Goal: Transaction & Acquisition: Book appointment/travel/reservation

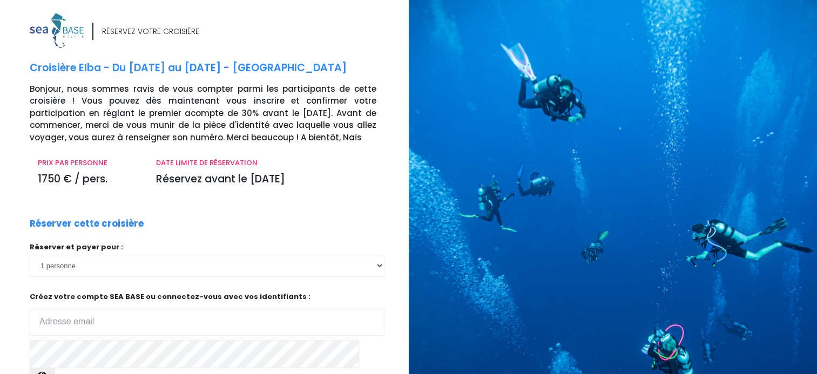
click at [205, 316] on input "email" at bounding box center [207, 322] width 355 height 28
type input "emouren@orange.fr"
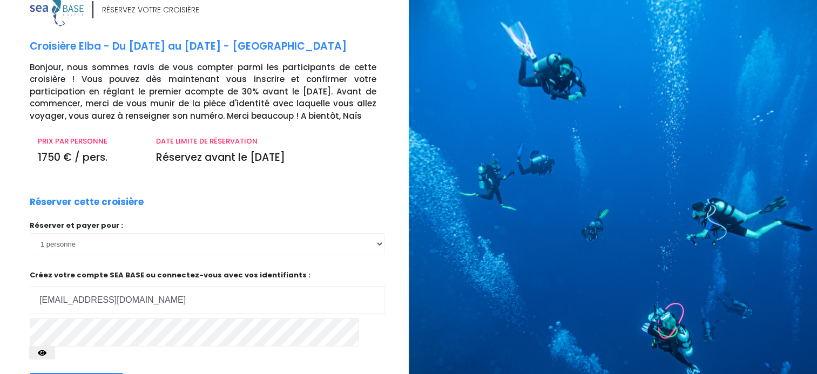
scroll to position [114, 0]
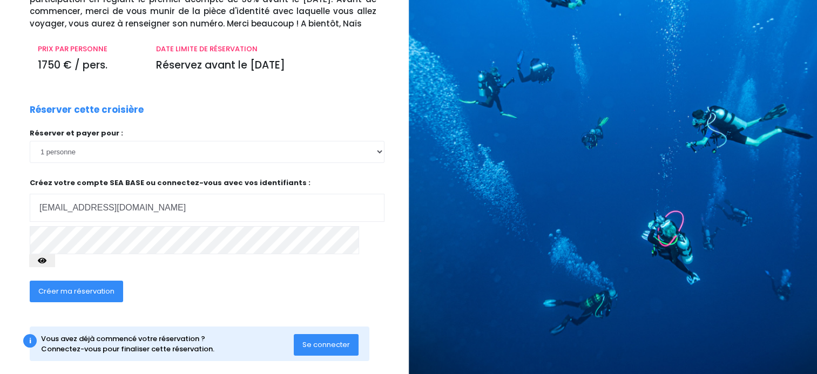
click at [102, 286] on span "Créer ma réservation" at bounding box center [76, 291] width 76 height 10
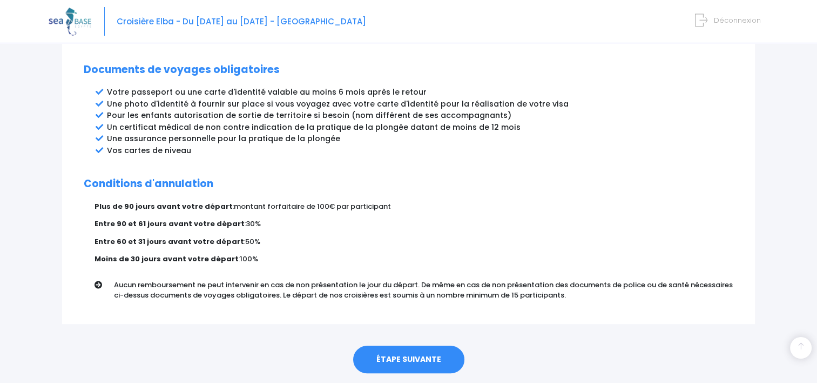
scroll to position [594, 0]
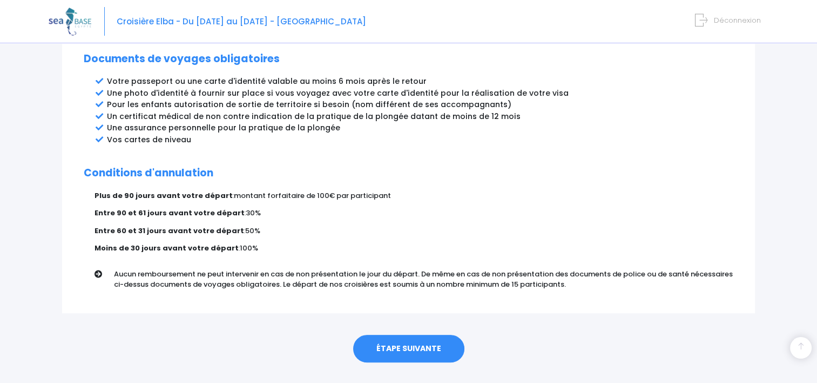
click at [401, 334] on link "ÉTAPE SUIVANTE" at bounding box center [408, 348] width 111 height 28
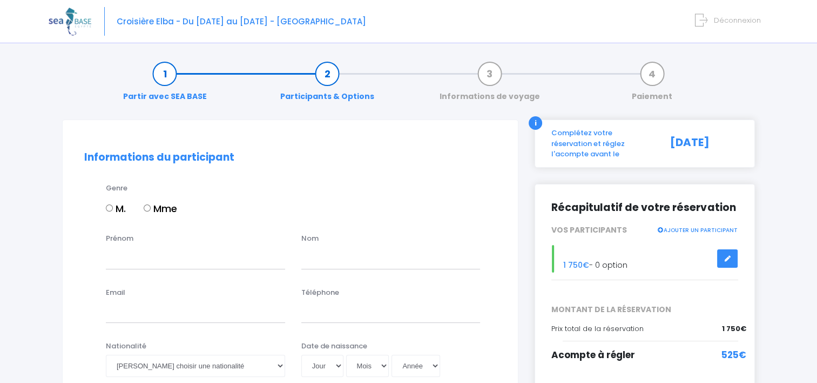
click at [145, 207] on input "Mme" at bounding box center [147, 207] width 7 height 7
radio input "true"
click at [123, 263] on input "Prénom" at bounding box center [195, 258] width 179 height 22
type input "edith"
click at [336, 258] on input "text" at bounding box center [390, 258] width 179 height 22
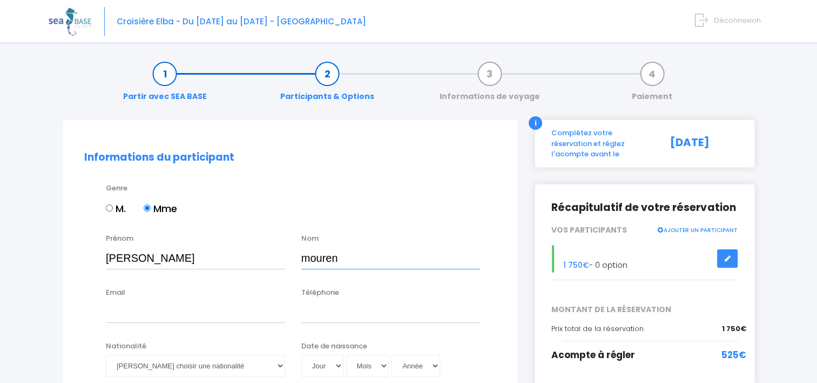
type input "mouren"
click at [156, 308] on input "Email" at bounding box center [195, 312] width 179 height 22
type input "emouren@orange.fr"
type input "0607800606"
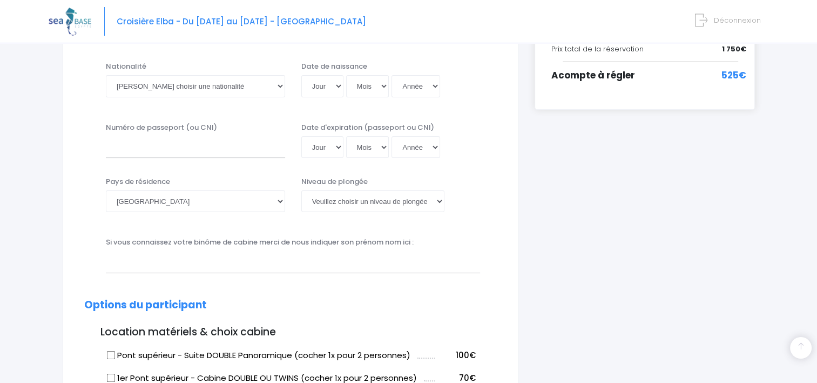
scroll to position [280, 0]
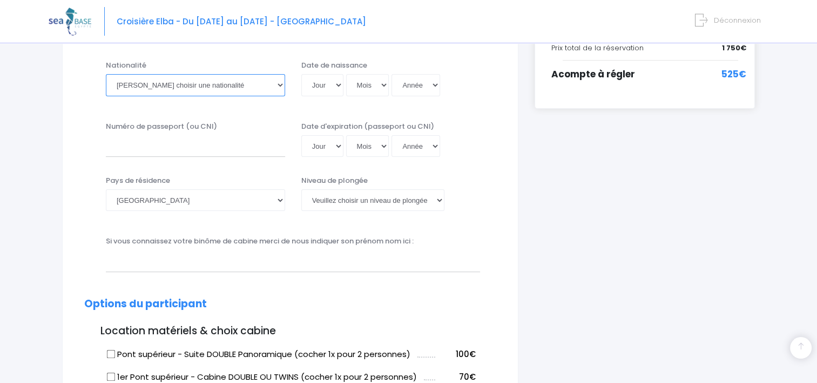
click at [280, 83] on select "Veuillez choisir une nationalité Afghane Albanaise Algerienne Allemande America…" at bounding box center [195, 85] width 179 height 22
select select "Française"
click at [106, 74] on select "Veuillez choisir une nationalité Afghane Albanaise Algerienne Allemande America…" at bounding box center [195, 85] width 179 height 22
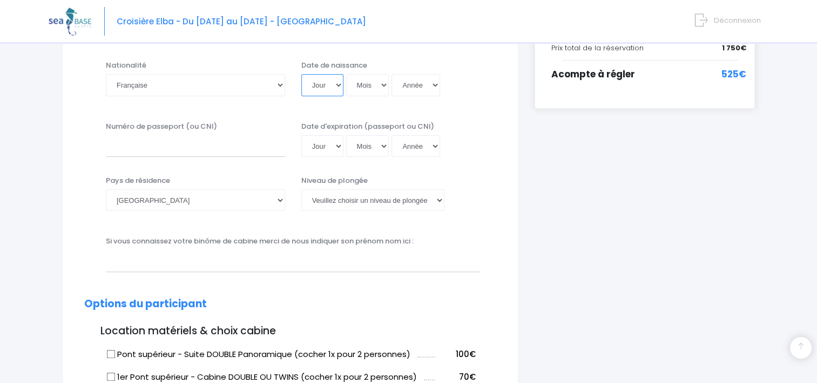
click at [337, 85] on select "Jour 01 02 03 04 05 06 07 08 09 10 11 12 13 14 15 16 17 18 19 20 21 22 23 24 25…" at bounding box center [322, 85] width 42 height 22
select select "23"
click at [301, 74] on select "Jour 01 02 03 04 05 06 07 08 09 10 11 12 13 14 15 16 17 18 19 20 21 22 23 24 25…" at bounding box center [322, 85] width 42 height 22
click at [381, 87] on select "Mois 01 02 03 04 05 06 07 08 09 10 11 12" at bounding box center [367, 85] width 43 height 22
select select "05"
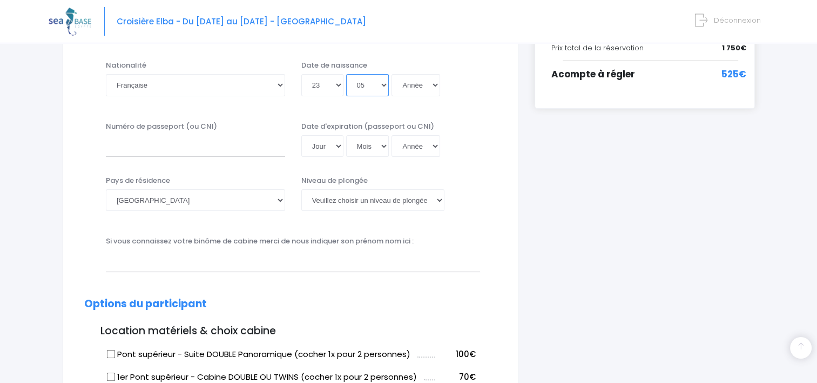
click at [346, 74] on select "Mois 01 02 03 04 05 06 07 08 09 10 11 12" at bounding box center [367, 85] width 43 height 22
click at [433, 84] on select "Année 2045 2044 2043 2042 2041 2040 2039 2038 2037 2036 2035 2034 2033 2032 203…" at bounding box center [416, 85] width 49 height 22
select select "1958"
click at [392, 74] on select "Année 2045 2044 2043 2042 2041 2040 2039 2038 2037 2036 2035 2034 2033 2032 203…" at bounding box center [416, 85] width 49 height 22
type input "1958-05-23"
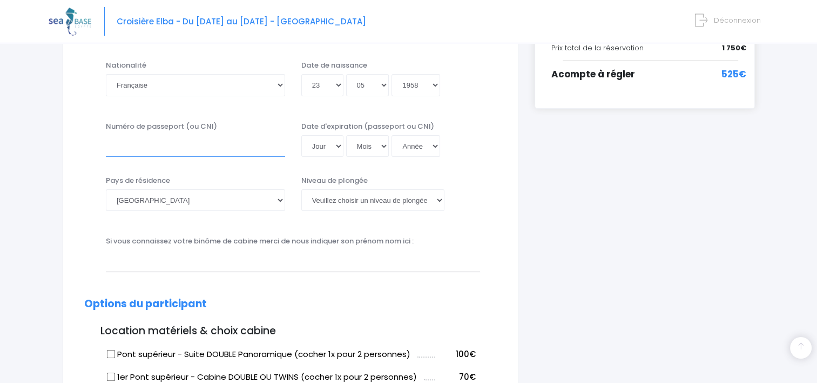
click at [153, 152] on input "Numéro de passeport (ou CNI)" at bounding box center [195, 146] width 179 height 22
type input "17DE22822"
click at [335, 146] on select "Jour 01 02 03 04 05 06 07 08 09 10 11 12 13 14 15 16 17 18 19 20 21 22 23 24 25…" at bounding box center [322, 146] width 42 height 22
select select "10"
click at [301, 135] on select "Jour 01 02 03 04 05 06 07 08 09 10 11 12 13 14 15 16 17 18 19 20 21 22 23 24 25…" at bounding box center [322, 146] width 42 height 22
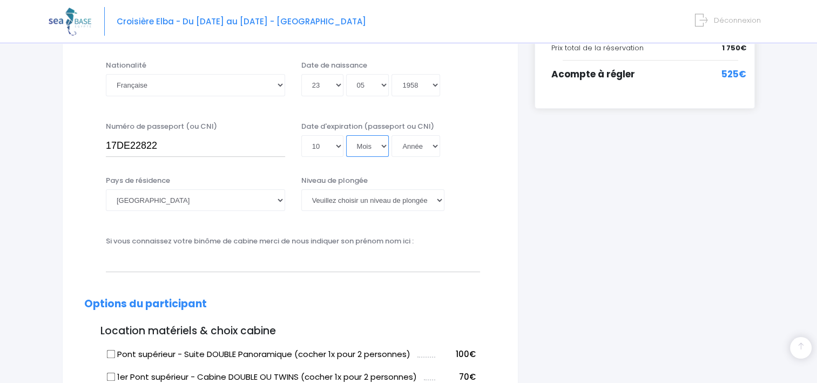
click at [385, 145] on select "Mois 01 02 03 04 05 06 07 08 09 10 11 12" at bounding box center [367, 146] width 43 height 22
select select "07"
click at [346, 135] on select "Mois 01 02 03 04 05 06 07 08 09 10 11 12" at bounding box center [367, 146] width 43 height 22
click at [434, 146] on select "Année 2045 2044 2043 2042 2041 2040 2039 2038 2037 2036 2035 2034 2033 2032 203…" at bounding box center [416, 146] width 49 height 22
select select "2027"
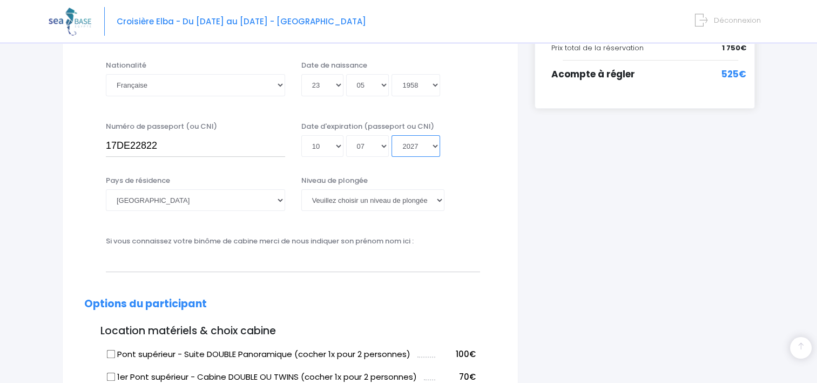
click at [392, 135] on select "Année 2045 2044 2043 2042 2041 2040 2039 2038 2037 2036 2035 2034 2033 2032 203…" at bounding box center [416, 146] width 49 height 22
type input "2027-07-10"
click at [440, 199] on select "Veuillez choisir un niveau de plongée Non plongeur Junior OW diver Adventure OW…" at bounding box center [372, 200] width 143 height 22
select select "N3"
click at [301, 189] on select "Veuillez choisir un niveau de plongée Non plongeur Junior OW diver Adventure OW…" at bounding box center [372, 200] width 143 height 22
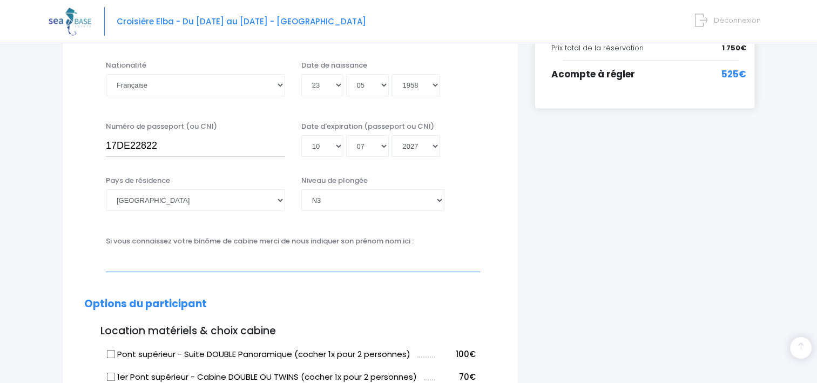
click at [131, 264] on input "text" at bounding box center [293, 261] width 374 height 22
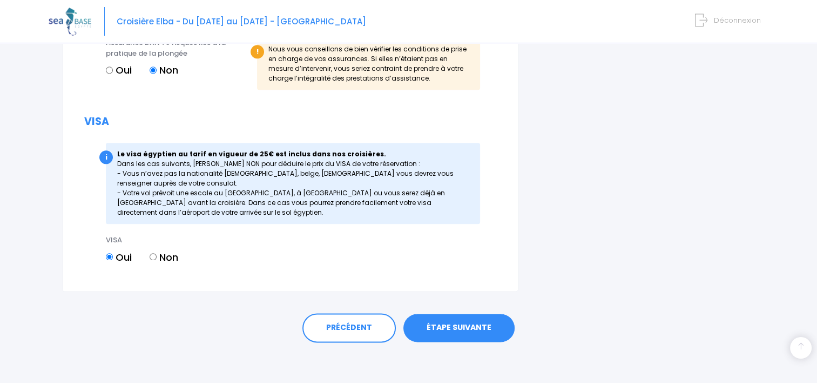
scroll to position [1271, 0]
type input "Brigitte Imbert"
click at [473, 323] on link "ÉTAPE SUIVANTE" at bounding box center [459, 326] width 111 height 28
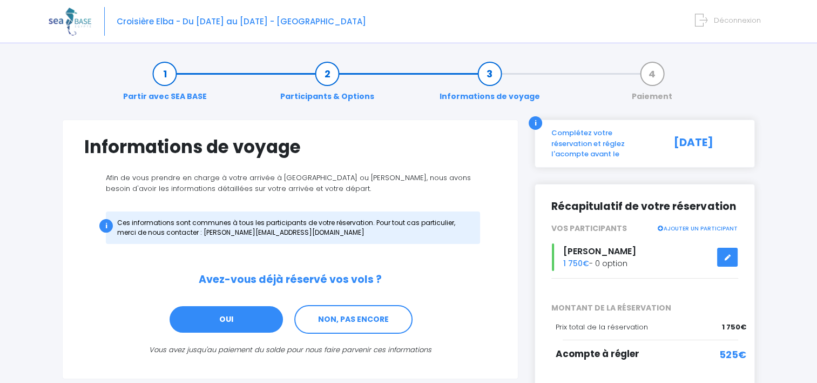
click at [234, 318] on link "OUI" at bounding box center [227, 319] width 116 height 29
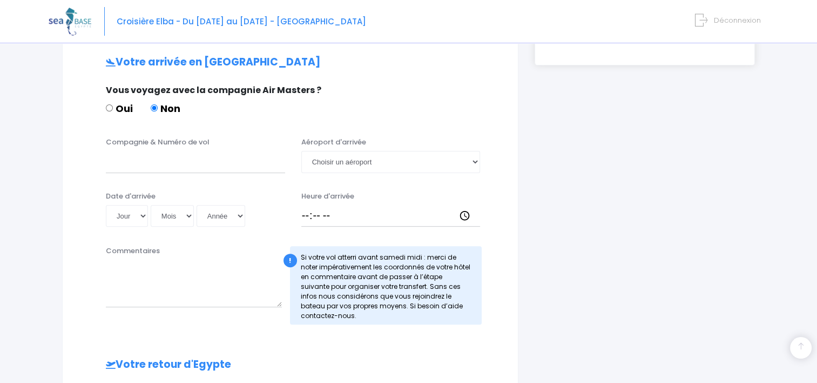
scroll to position [324, 0]
click at [234, 318] on div "Commentaires" at bounding box center [194, 283] width 192 height 79
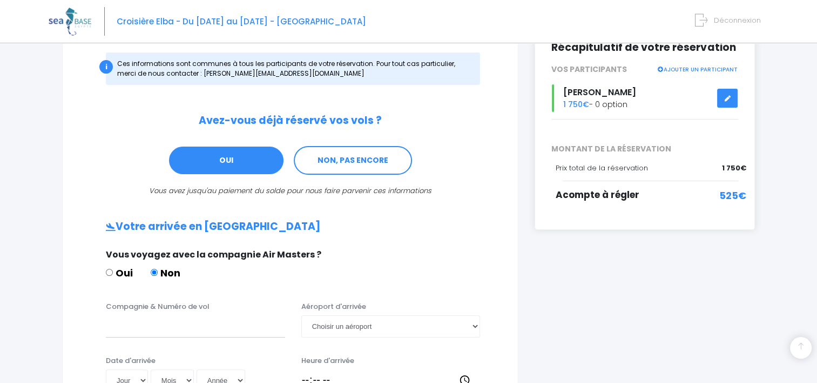
scroll to position [116, 0]
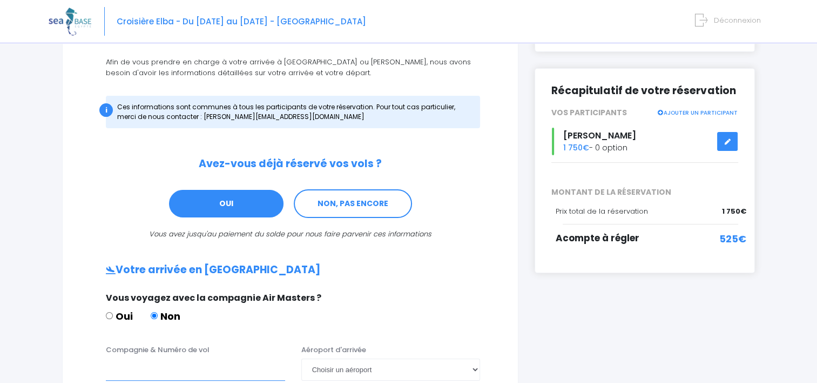
click at [120, 368] on input "Compagnie & Numéro de vol" at bounding box center [195, 369] width 179 height 22
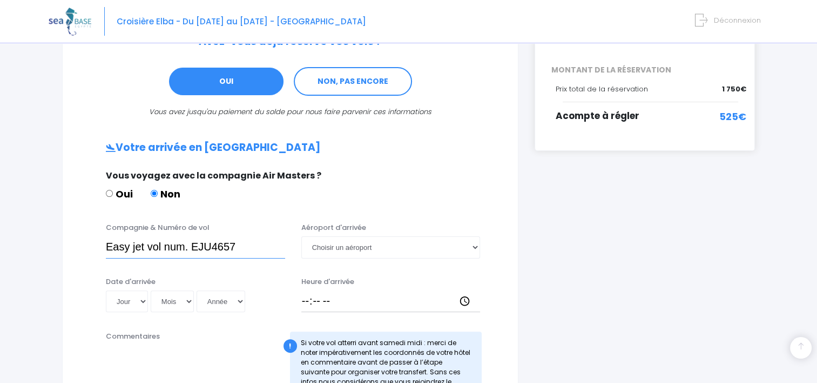
scroll to position [267, 0]
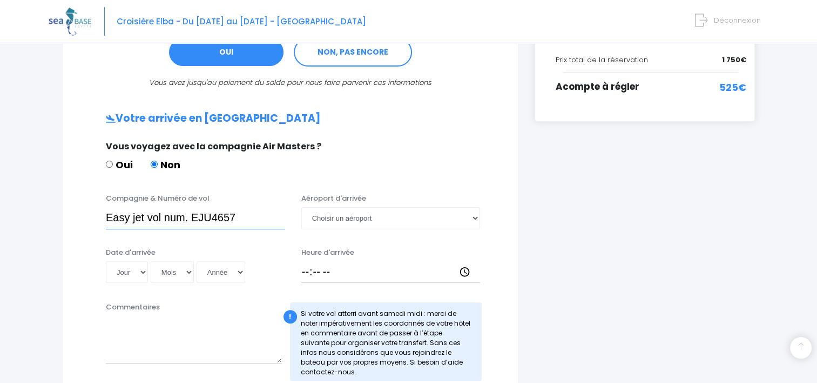
type input "Easy jet vol num. EJU4657"
click at [475, 217] on select "Choisir un aéroport Hurghada Marsa Alam" at bounding box center [390, 218] width 179 height 22
select select "Hurghada"
click at [301, 207] on select "Choisir un aéroport Hurghada Marsa Alam" at bounding box center [390, 218] width 179 height 22
click at [141, 270] on select "Jour 01 02 03 04 05 06 07 08 09 10 11 12 13 14 15 16 17 18 19 20 21 22 23 24 25…" at bounding box center [127, 272] width 42 height 22
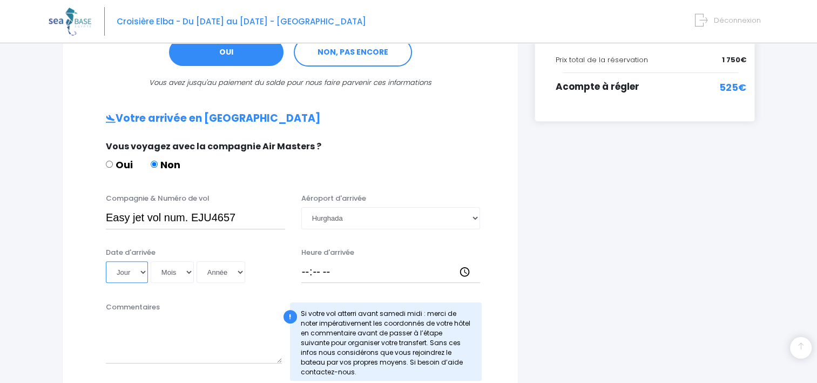
select select "16"
click at [106, 261] on select "Jour 01 02 03 04 05 06 07 08 09 10 11 12 13 14 15 16 17 18 19 20 21 22 23 24 25…" at bounding box center [127, 272] width 42 height 22
click at [187, 272] on select "Mois 01 02 03 04 05 06 07 08 09 10 11 12" at bounding box center [172, 272] width 43 height 22
select select "05"
click at [151, 261] on select "Mois 01 02 03 04 05 06 07 08 09 10 11 12" at bounding box center [172, 272] width 43 height 22
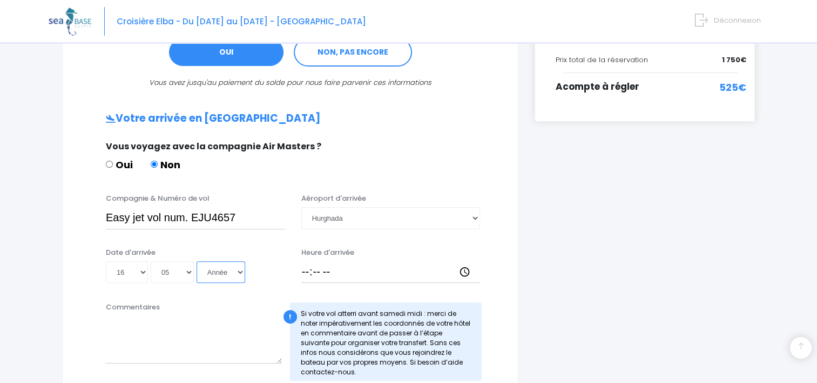
click at [240, 273] on select "Année 2045 2044 2043 2042 2041 2040 2039 2038 2037 2036 2035 2034 2033 2032 203…" at bounding box center [221, 272] width 49 height 22
select select "2026"
click at [197, 261] on select "Année 2045 2044 2043 2042 2041 2040 2039 2038 2037 2036 2035 2034 2033 2032 203…" at bounding box center [221, 272] width 49 height 22
type input "2026-05-16"
click at [303, 268] on input "Heure d'arrivée" at bounding box center [390, 272] width 179 height 22
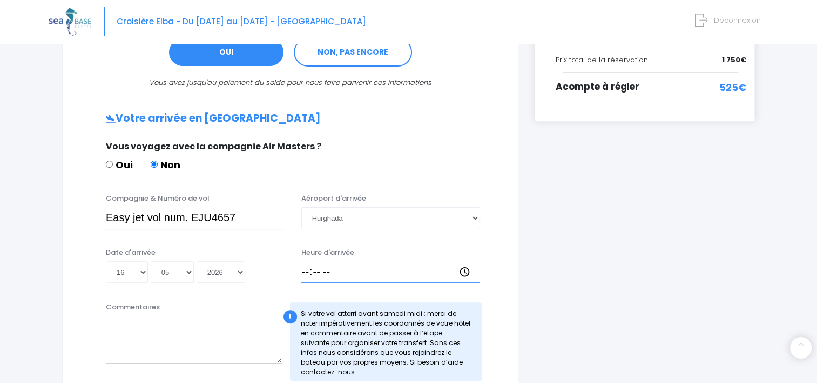
type input "18:00"
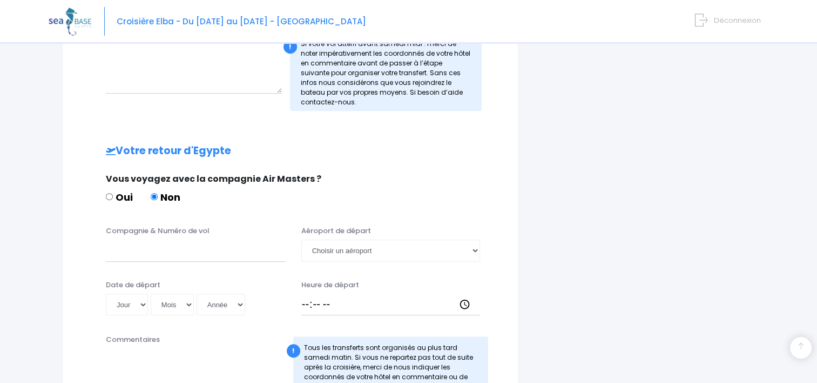
scroll to position [555, 0]
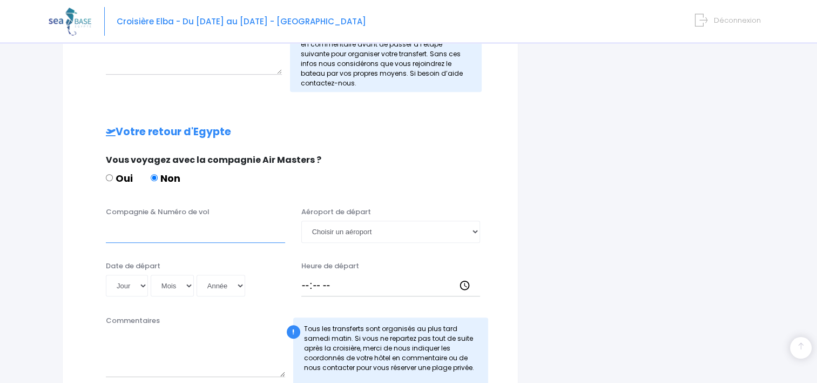
click at [137, 228] on input "Compagnie & Numéro de vol" at bounding box center [195, 231] width 179 height 22
click at [145, 230] on input "easy jet 4658" at bounding box center [195, 231] width 179 height 22
type input "easy jet EJU4658"
click at [304, 284] on input "Heure de départ" at bounding box center [390, 285] width 179 height 22
type input "18:50"
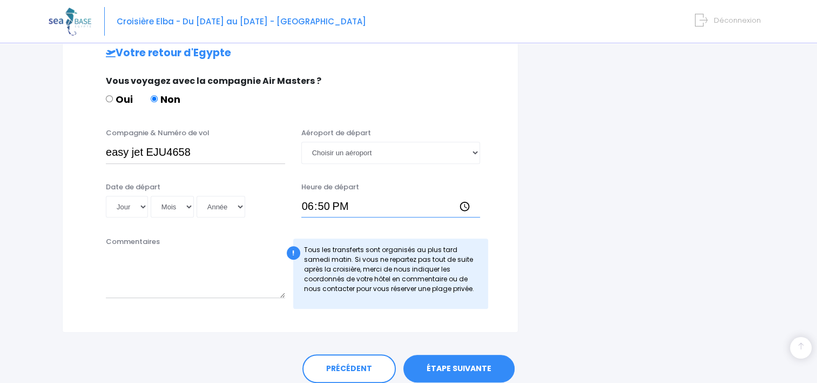
scroll to position [676, 0]
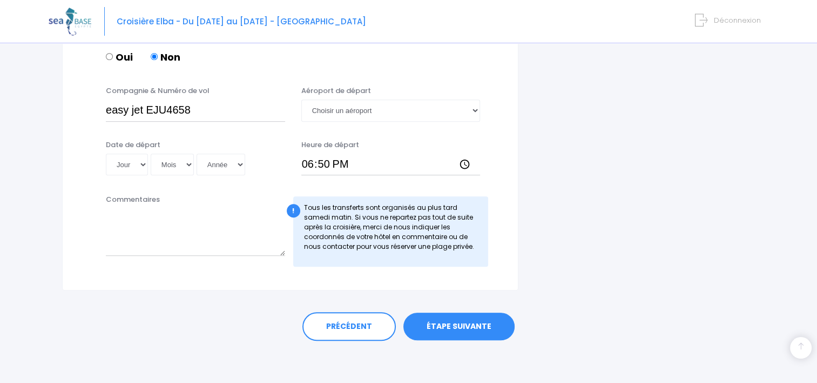
click at [465, 320] on link "ÉTAPE SUIVANTE" at bounding box center [459, 326] width 111 height 28
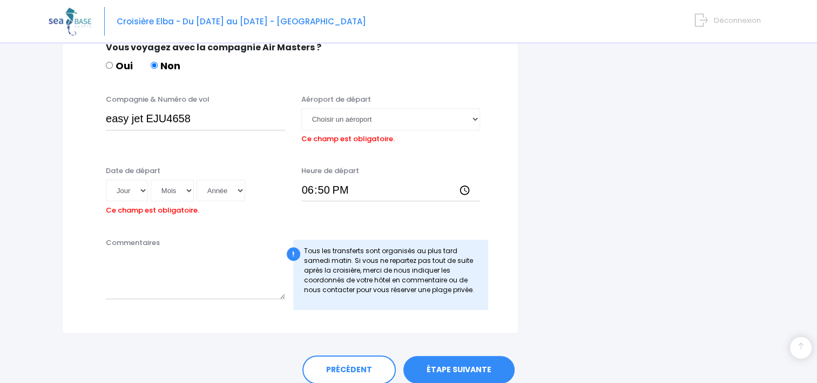
scroll to position [667, 0]
click at [475, 120] on select "Choisir un aéroport Hurghada Marsa Alam" at bounding box center [390, 120] width 179 height 22
select select "Hurghada"
click at [301, 109] on select "Choisir un aéroport Hurghada Marsa Alam" at bounding box center [390, 120] width 179 height 22
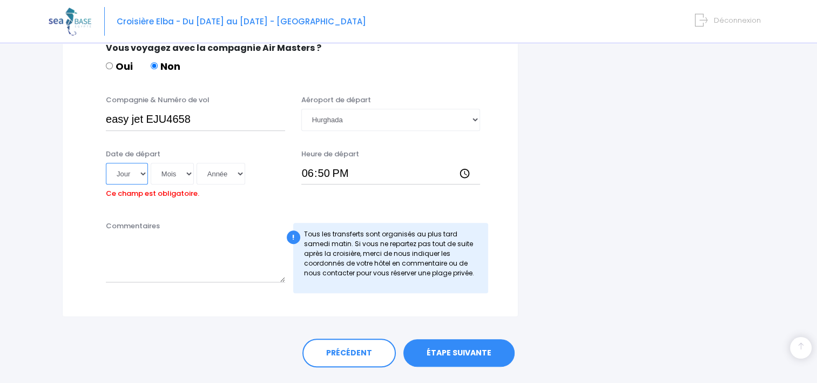
click at [144, 171] on select "Jour 01 02 03 04 05 06 07 08 09 10 11 12 13 14 15 16 17 18 19 20 21 22 23 24 25…" at bounding box center [127, 174] width 42 height 22
select select "23"
click at [106, 163] on select "Jour 01 02 03 04 05 06 07 08 09 10 11 12 13 14 15 16 17 18 19 20 21 22 23 24 25…" at bounding box center [127, 174] width 42 height 22
click at [187, 173] on select "Mois 01 02 03 04 05 06 07 08 09 10 11 12" at bounding box center [172, 174] width 43 height 22
select select "05"
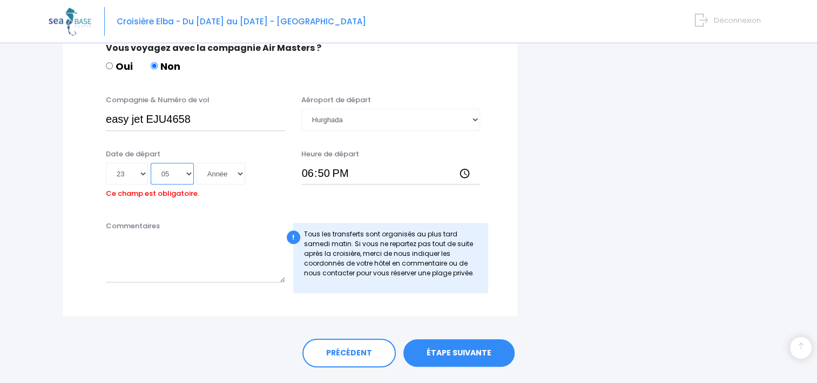
click at [151, 163] on select "Mois 01 02 03 04 05 06 07 08 09 10 11 12" at bounding box center [172, 174] width 43 height 22
click at [238, 173] on select "Année 2045 2044 2043 2042 2041 2040 2039 2038 2037 2036 2035 2034 2033 2032 203…" at bounding box center [221, 174] width 49 height 22
select select "2026"
click at [197, 163] on select "Année 2045 2044 2043 2042 2041 2040 2039 2038 2037 2036 2035 2034 2033 2032 203…" at bounding box center [221, 174] width 49 height 22
type input "2026-05-23"
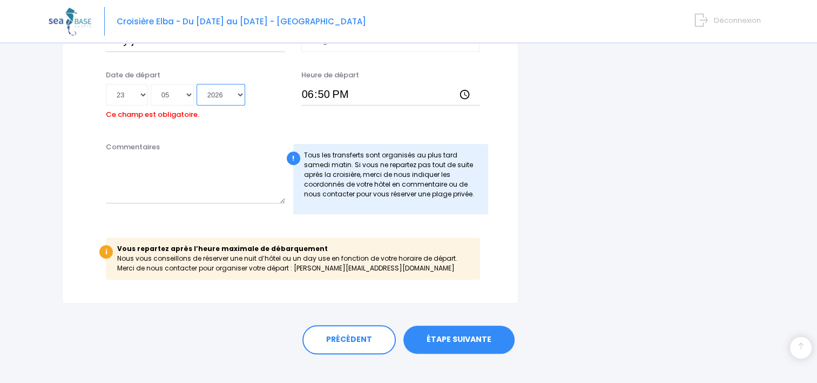
scroll to position [759, 0]
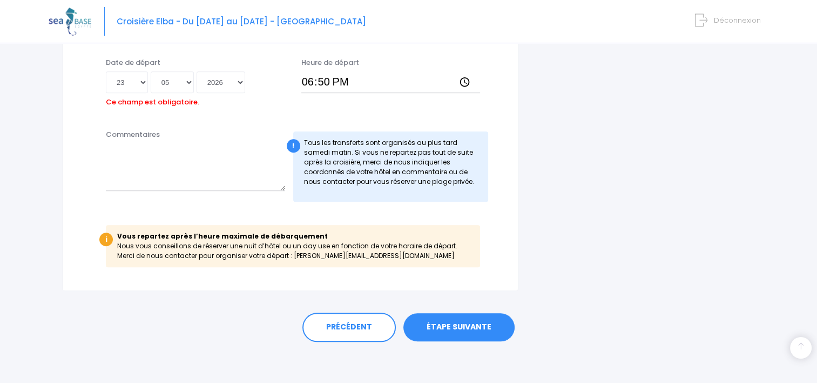
click at [450, 320] on link "ÉTAPE SUIVANTE" at bounding box center [459, 327] width 111 height 28
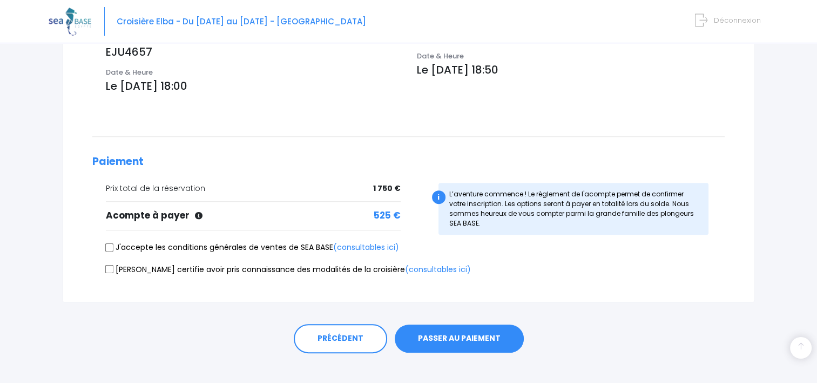
scroll to position [393, 0]
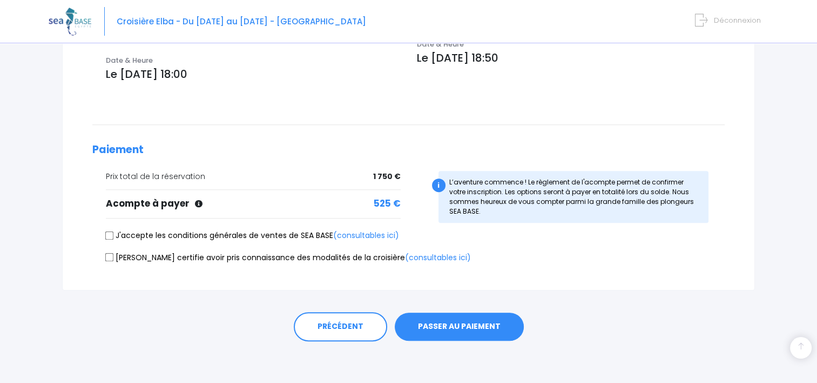
click at [108, 256] on input "[PERSON_NAME] certifie avoir pris connaissance des modalités de la croisière (c…" at bounding box center [109, 257] width 9 height 9
checkbox input "true"
click at [110, 234] on input "J'accepte les conditions générales de ventes de SEA BASE (consultables ici)" at bounding box center [109, 235] width 9 height 9
checkbox input "true"
click at [480, 323] on button "PASSER AU PAIEMENT" at bounding box center [459, 326] width 129 height 28
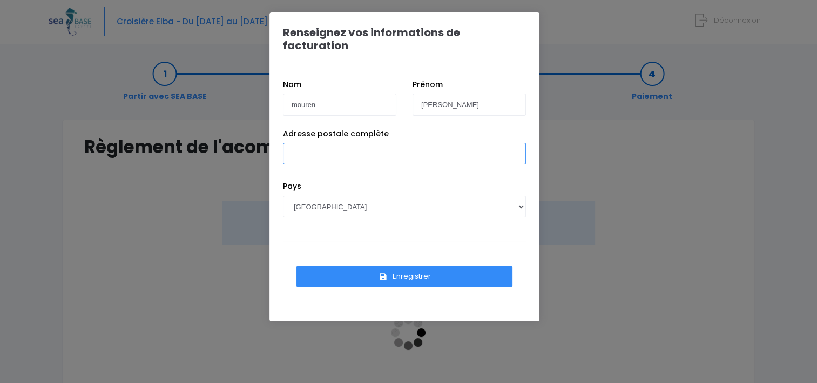
click at [333, 143] on input "Adresse postale complète" at bounding box center [404, 154] width 243 height 22
click at [359, 143] on input "[STREET_ADDRESS]" at bounding box center [404, 154] width 243 height 22
type input "[STREET_ADDRESS]"
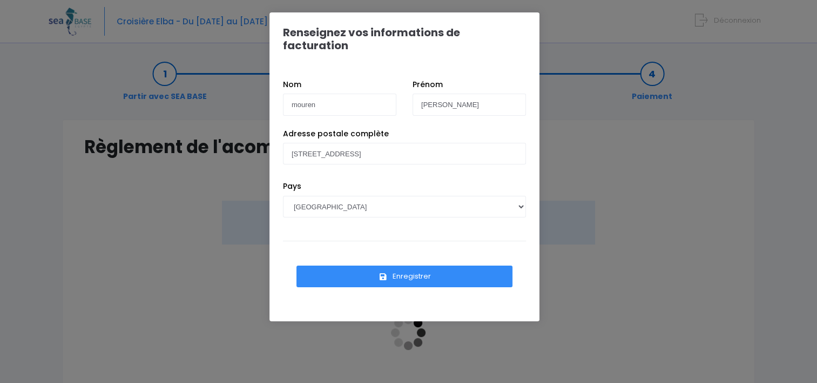
click at [414, 265] on button "Enregistrer" at bounding box center [405, 276] width 216 height 22
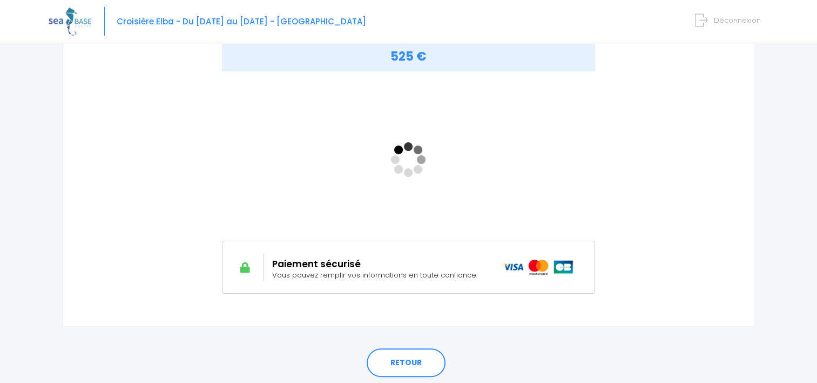
scroll to position [210, 0]
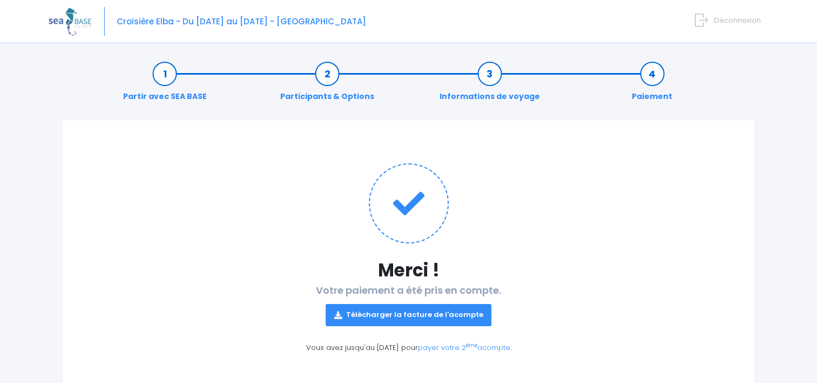
click at [398, 314] on link "Télécharger la facture de l'acompte" at bounding box center [409, 315] width 166 height 22
